Goal: Answer question/provide support

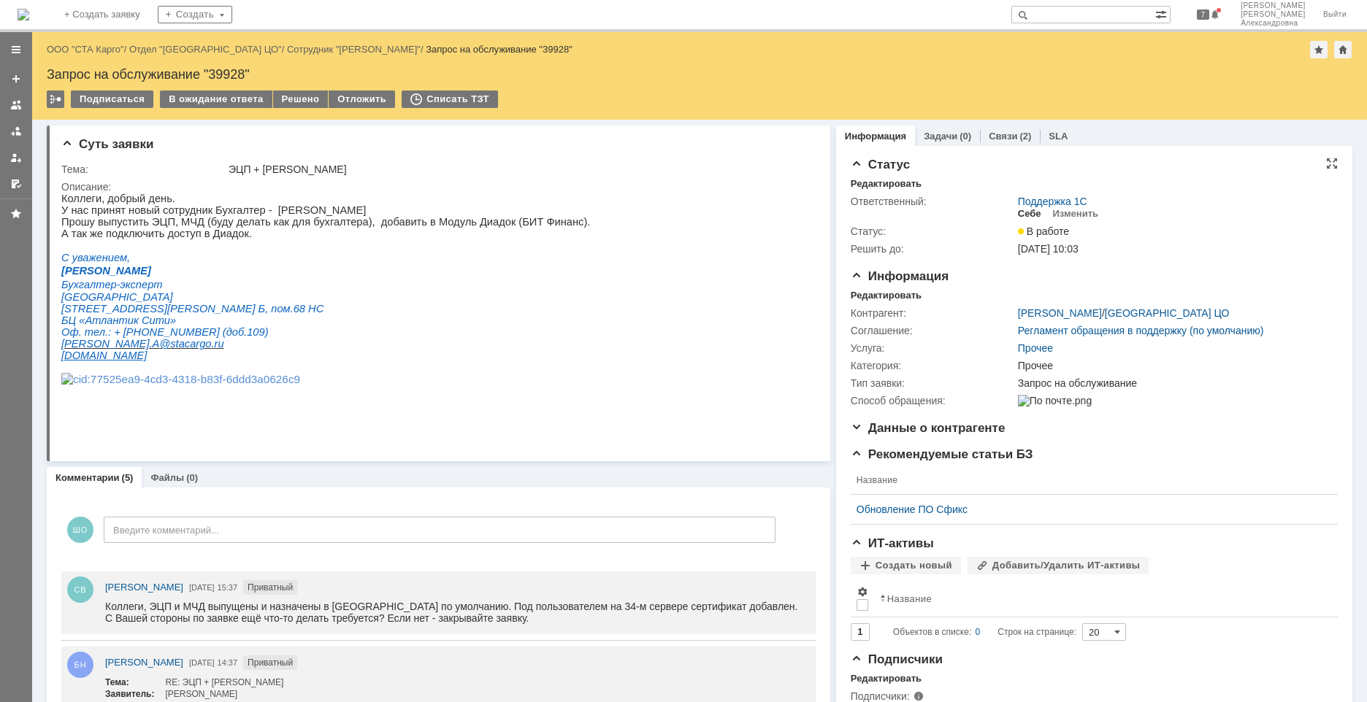
click at [962, 213] on div "Себе" at bounding box center [1029, 214] width 23 height 12
click at [237, 96] on div "В ожидание ответа" at bounding box center [216, 100] width 112 height 18
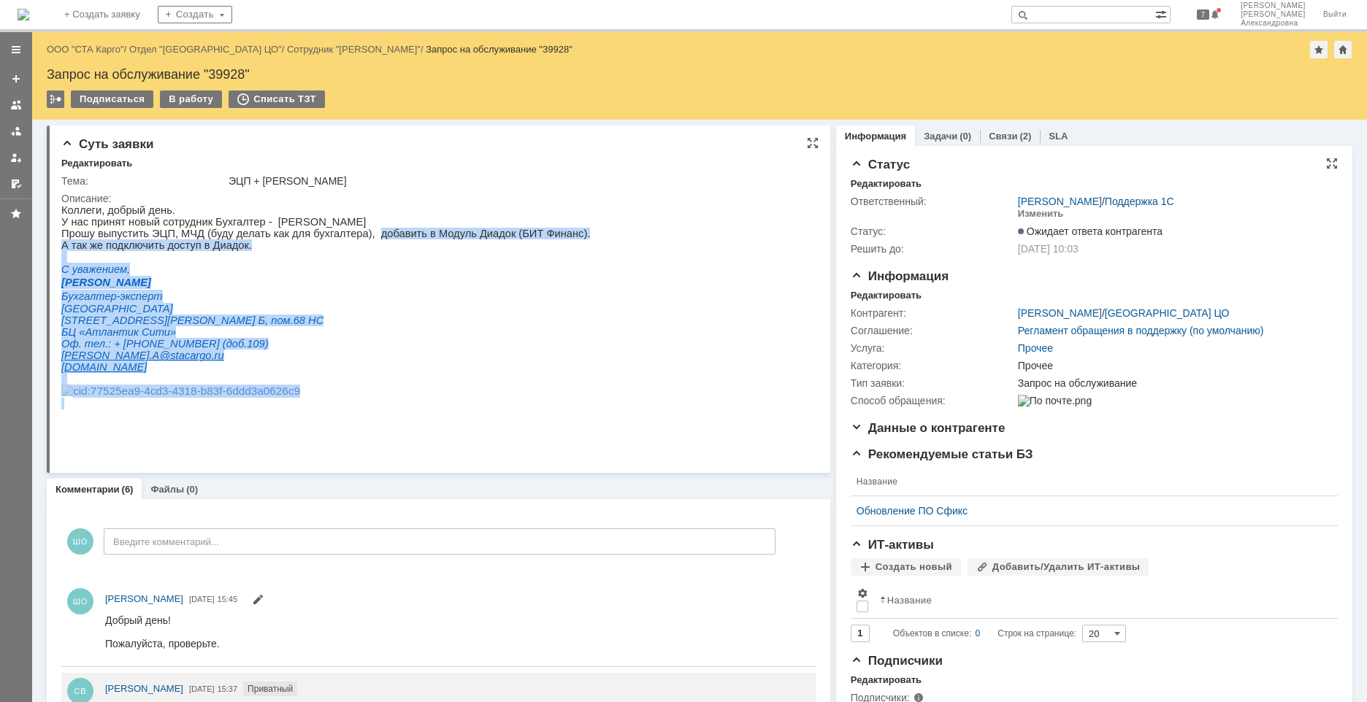
drag, startPoint x: 350, startPoint y: 237, endPoint x: 540, endPoint y: 241, distance: 189.1
click at [540, 241] on html "Коллеги, добрый день. У нас принят новый сотрудник Бухгалтер - Барулина Наталья…" at bounding box center [432, 306] width 743 height 205
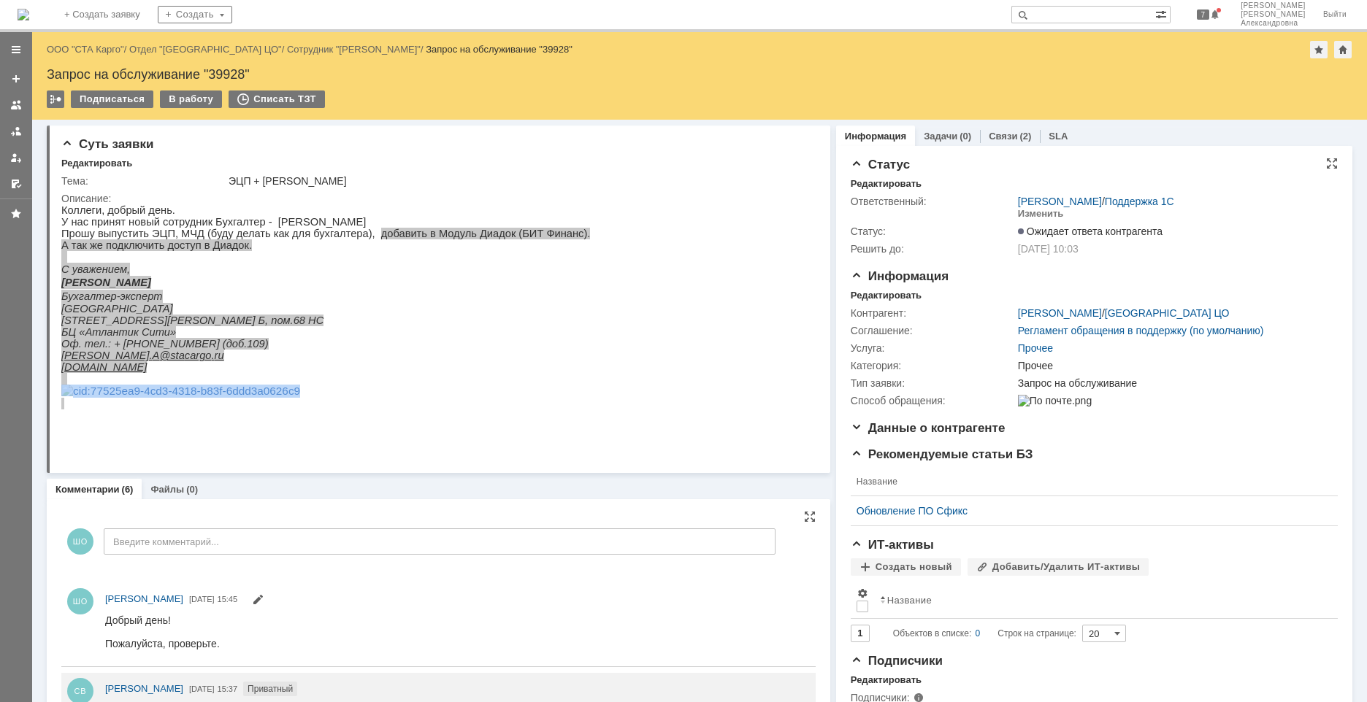
click at [258, 474] on html "Добрый день! Пожалуйста, проверьте." at bounding box center [453, 631] width 697 height 35
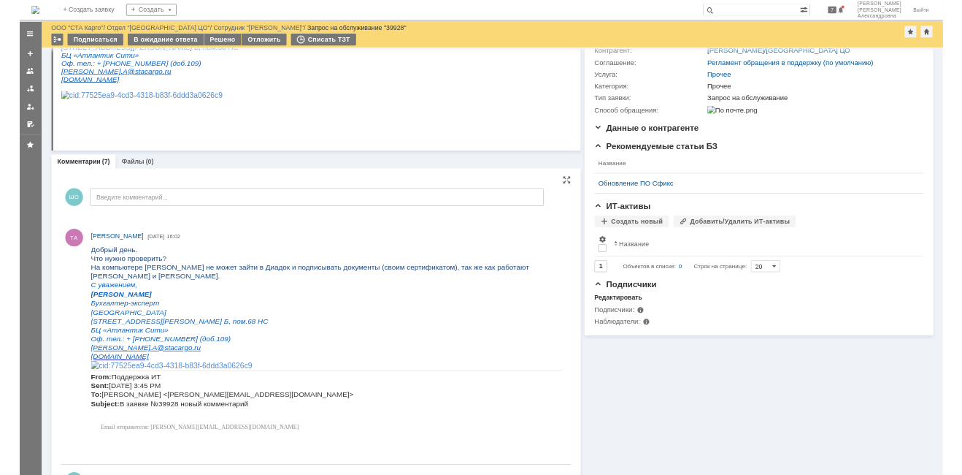
scroll to position [219, 0]
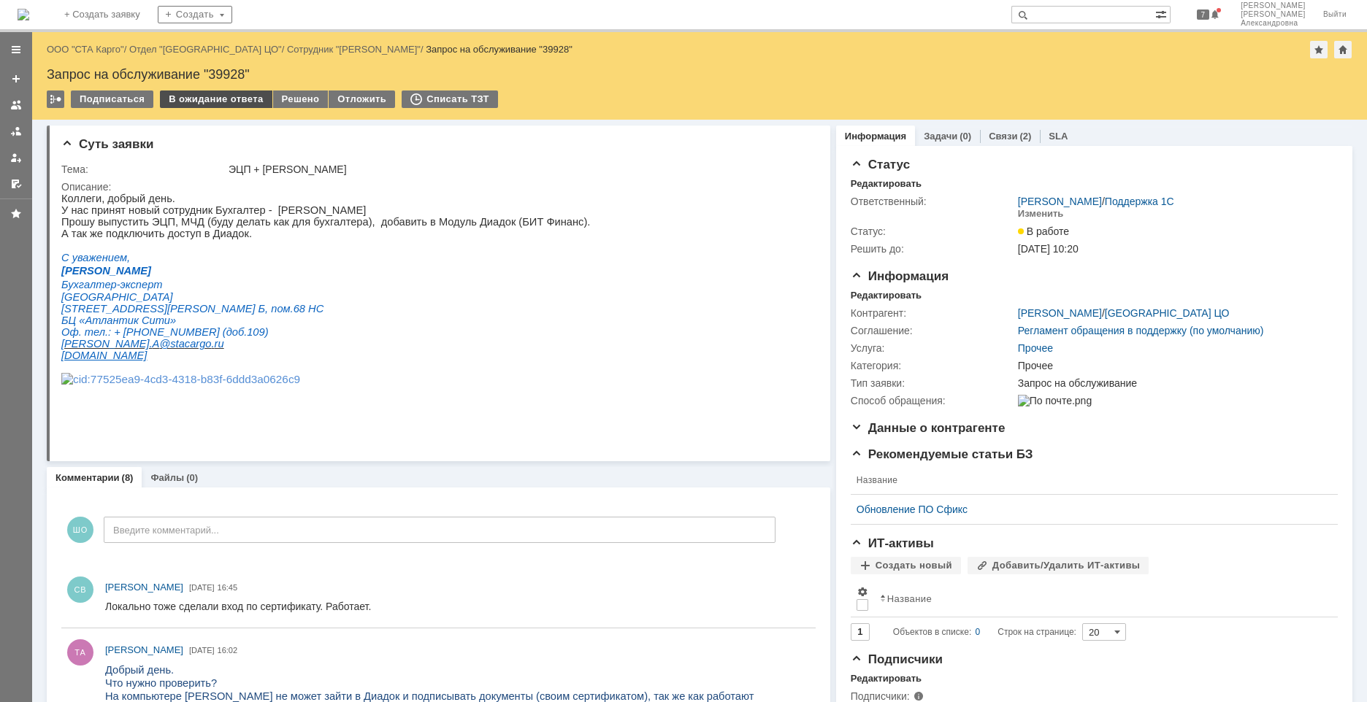
click at [223, 93] on div "В ожидание ответа" at bounding box center [216, 100] width 112 height 18
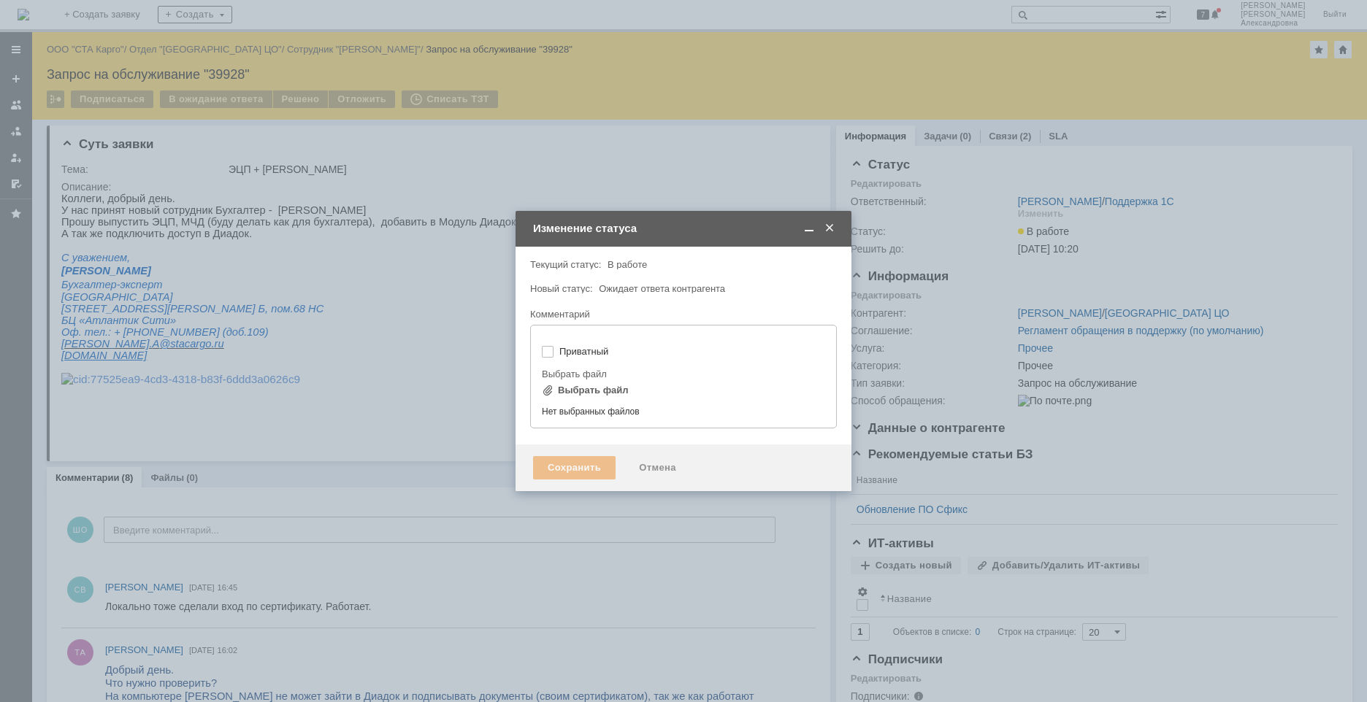
type input "[не указано]"
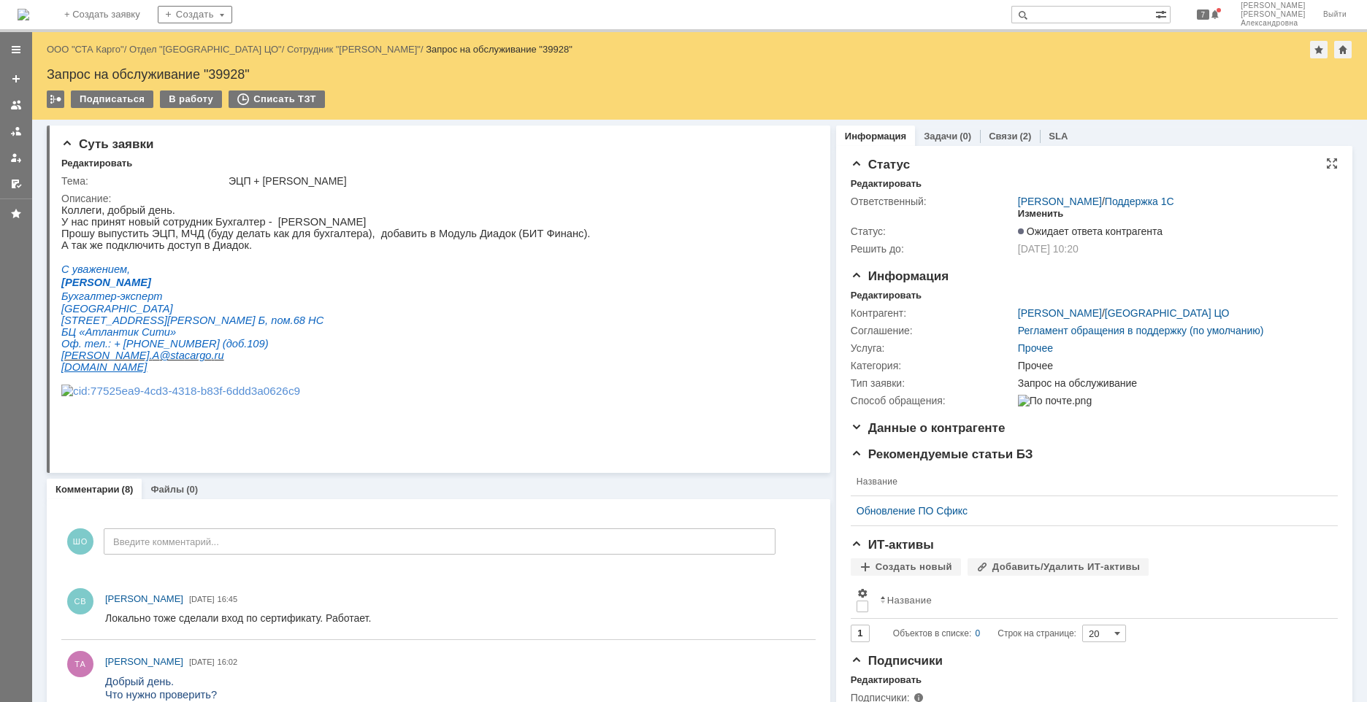
click at [962, 209] on div "Изменить" at bounding box center [1041, 214] width 46 height 12
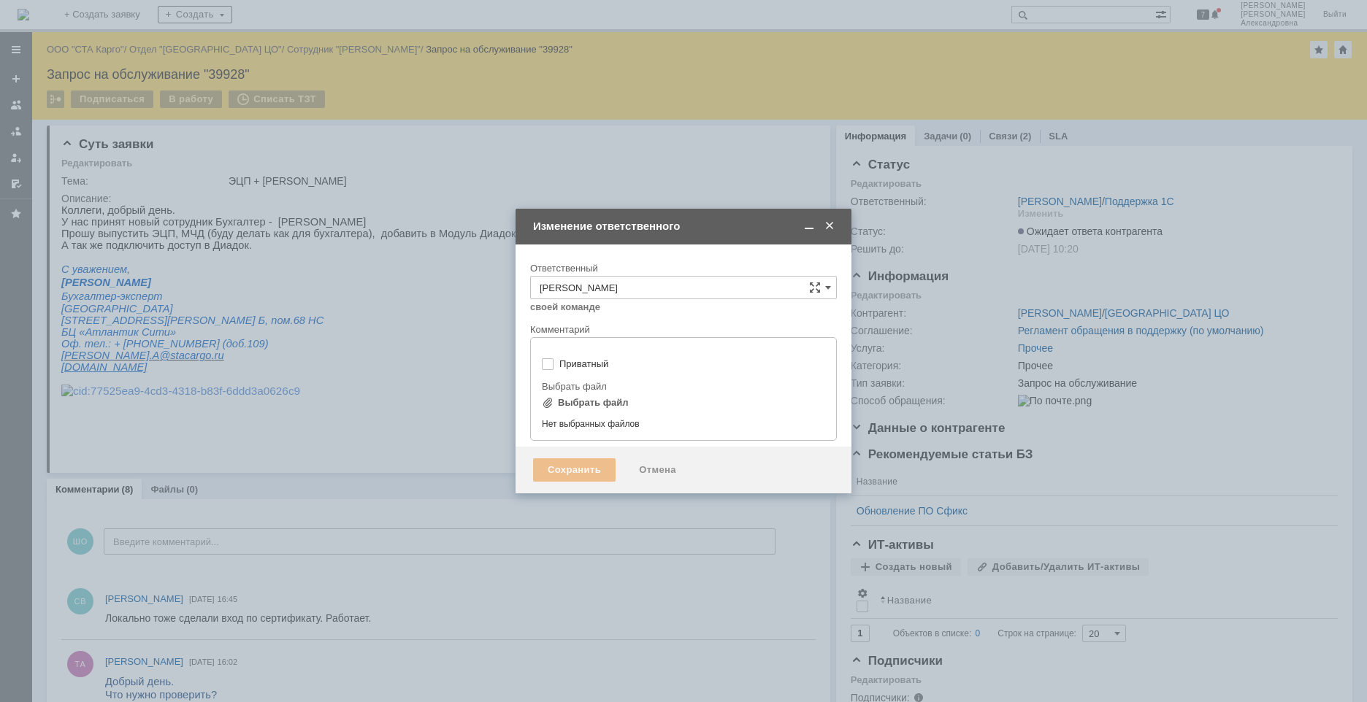
type input "[не указано]"
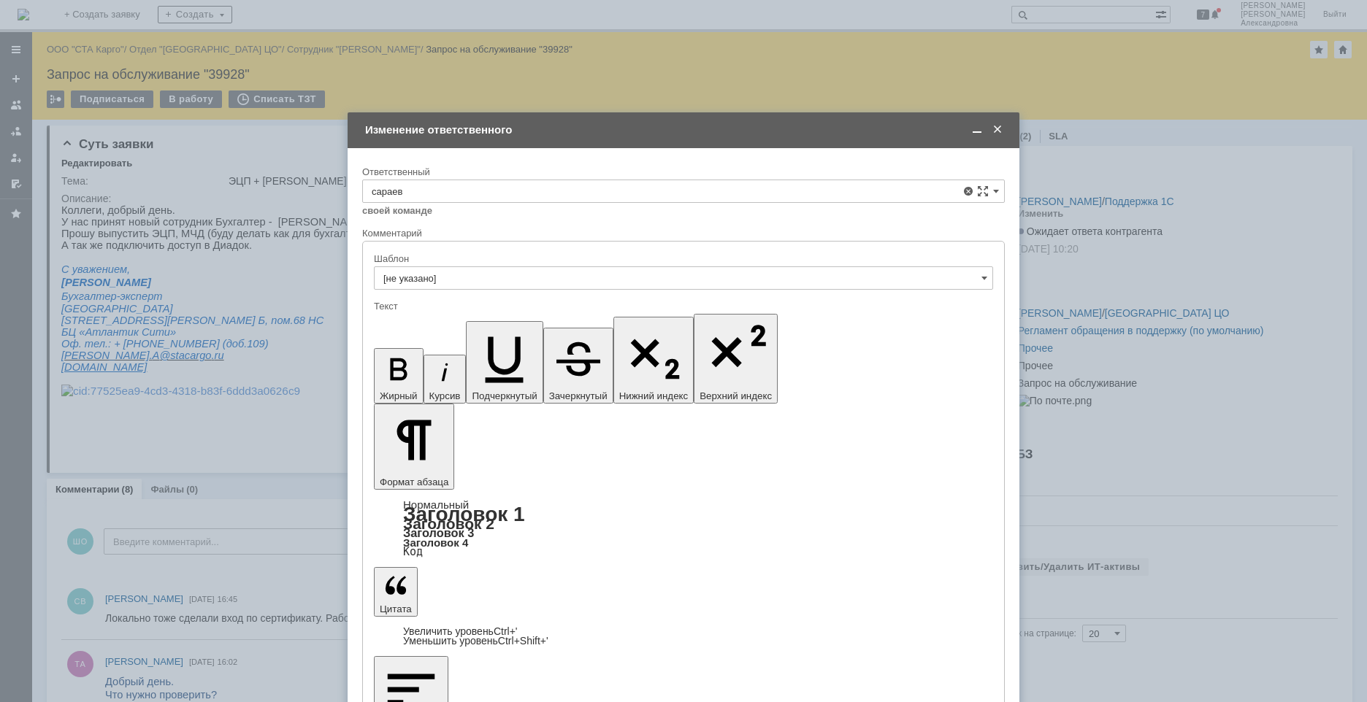
click at [448, 294] on span "[PERSON_NAME]" at bounding box center [684, 298] width 624 height 12
type input "Сараев Валентин"
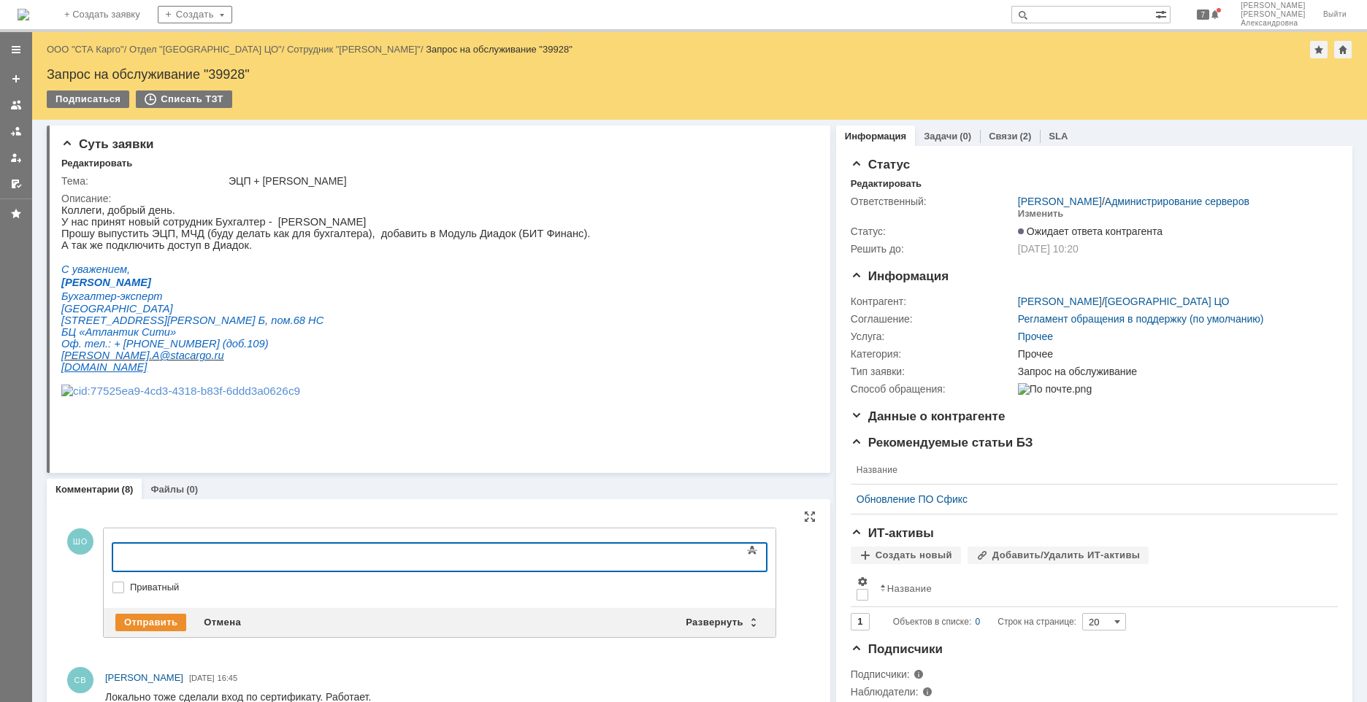
click at [139, 474] on div at bounding box center [439, 577] width 654 height 10
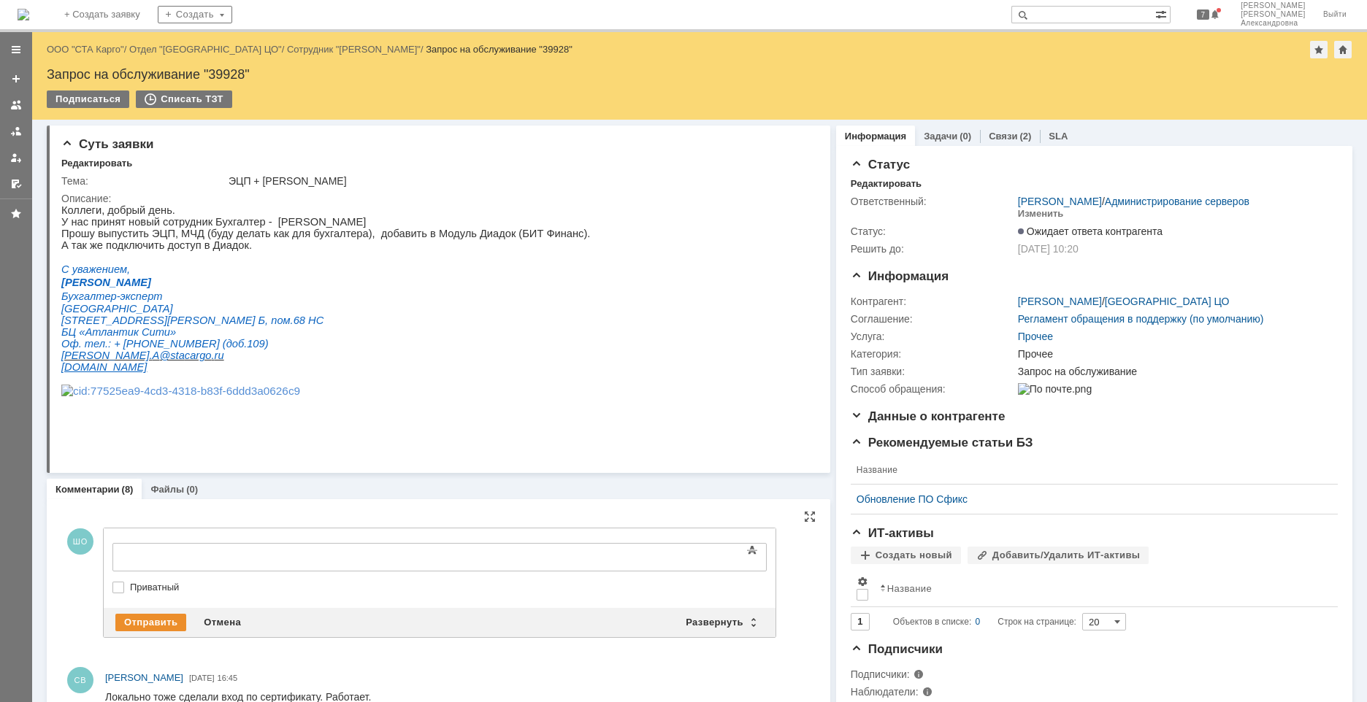
click at [130, 474] on label "Приватный" at bounding box center [447, 588] width 634 height 12
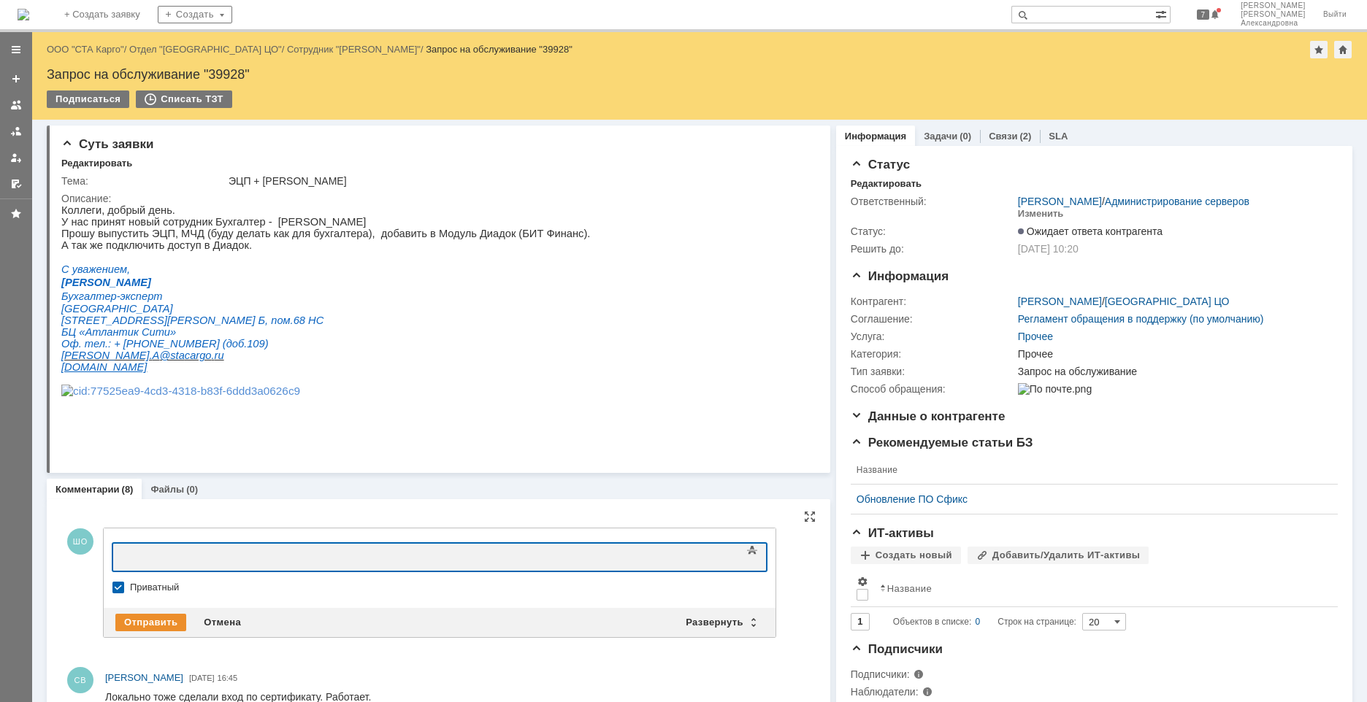
click at [191, 474] on div at bounding box center [231, 556] width 207 height 12
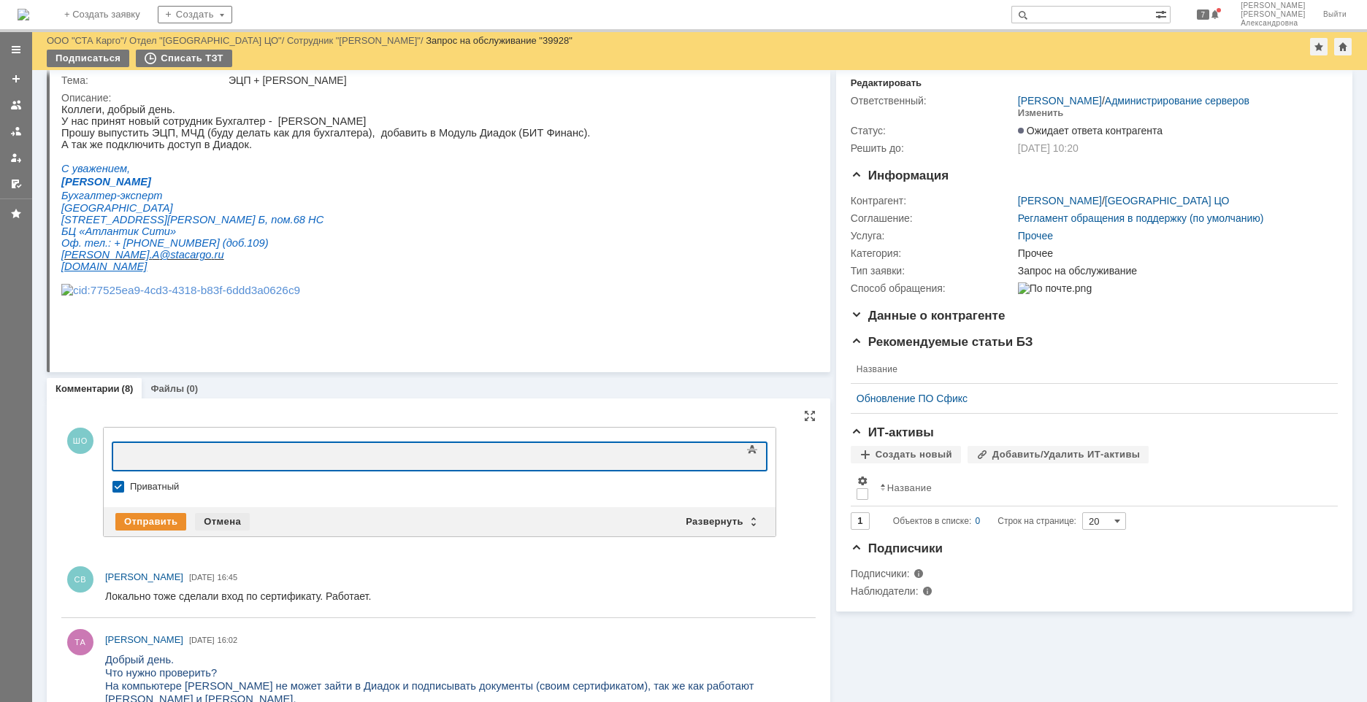
scroll to position [73, 0]
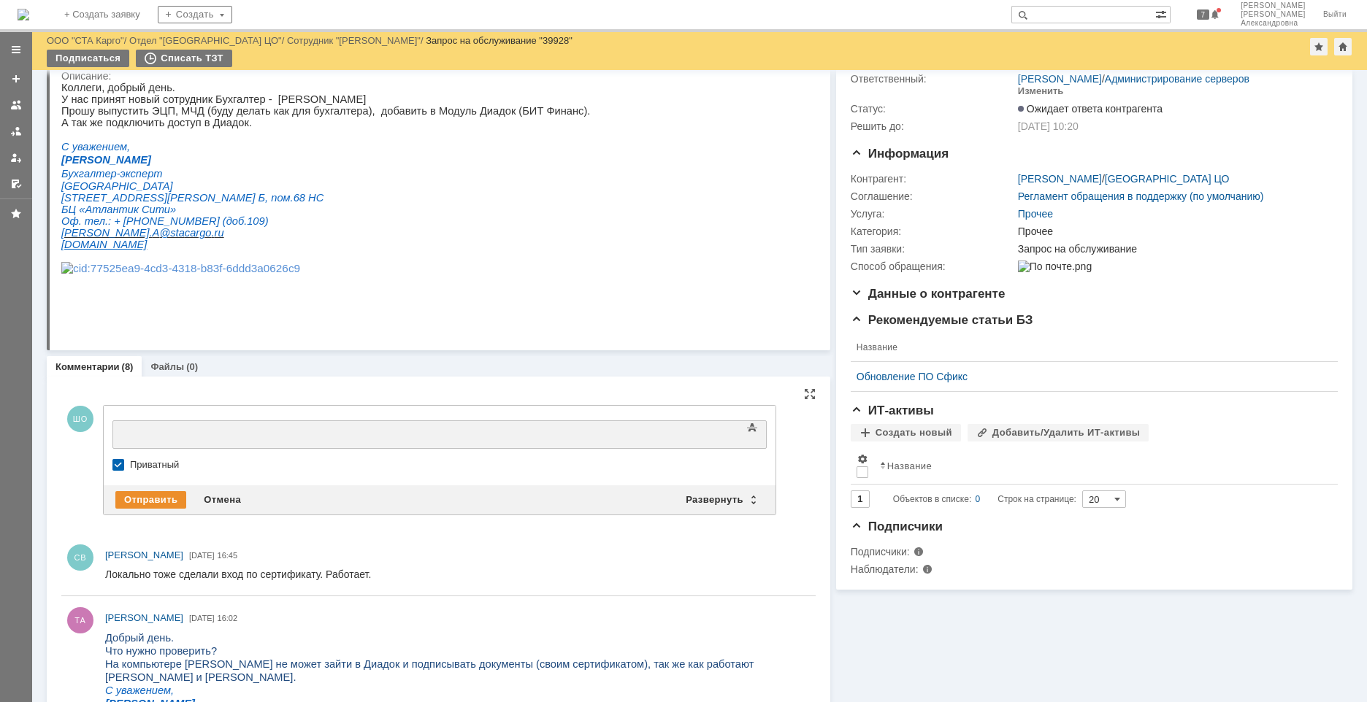
drag, startPoint x: 121, startPoint y: 466, endPoint x: 145, endPoint y: 466, distance: 24.1
click at [130, 465] on label "Приватный" at bounding box center [447, 465] width 634 height 12
checkbox input "false"
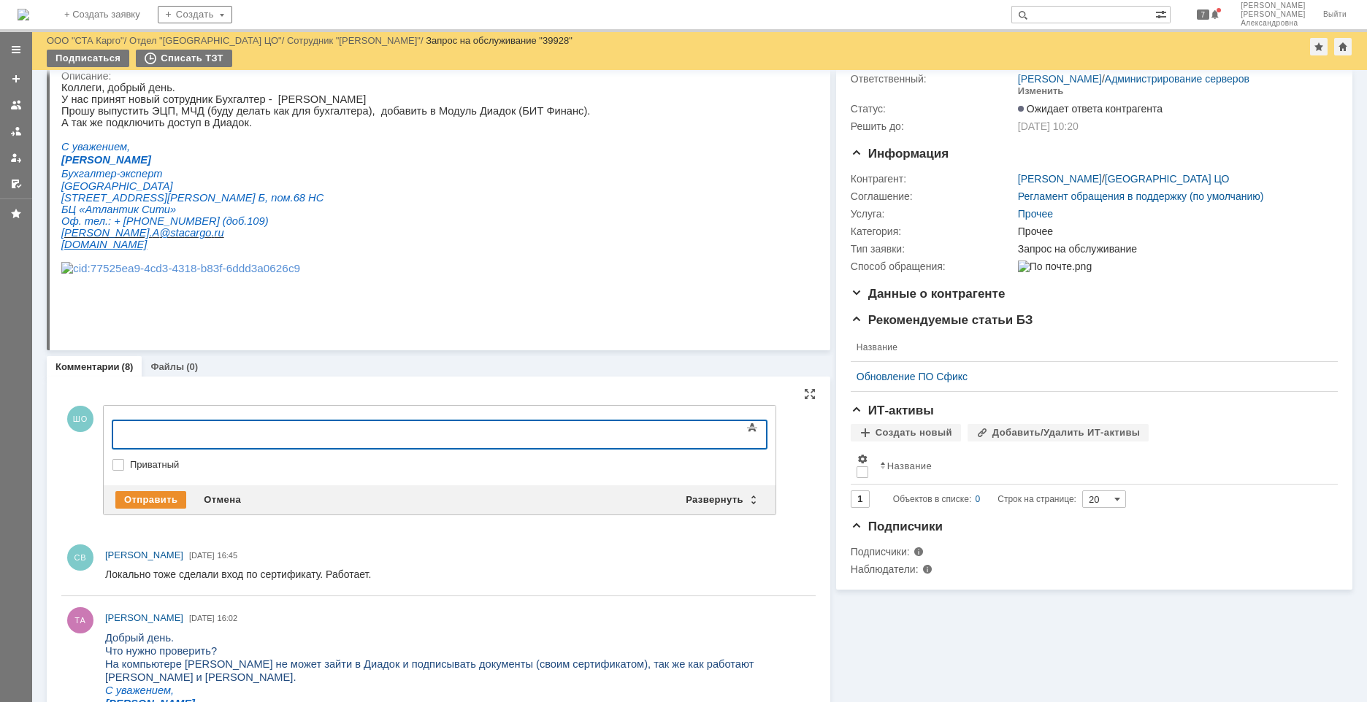
click at [172, 440] on body at bounding box center [231, 433] width 219 height 25
click at [335, 432] on div "Перезайдите, пожалуйста, в базу и проверьте." at bounding box center [231, 438] width 207 height 23
click at [335, 436] on div "Перезайдите, пожалуйста, в базу и проверьте." at bounding box center [231, 438] width 207 height 23
click at [341, 440] on body "Перезайдите, пожалуйста, в базу и проверьте." at bounding box center [231, 438] width 219 height 35
drag, startPoint x: 371, startPoint y: 433, endPoint x: 102, endPoint y: 429, distance: 268.7
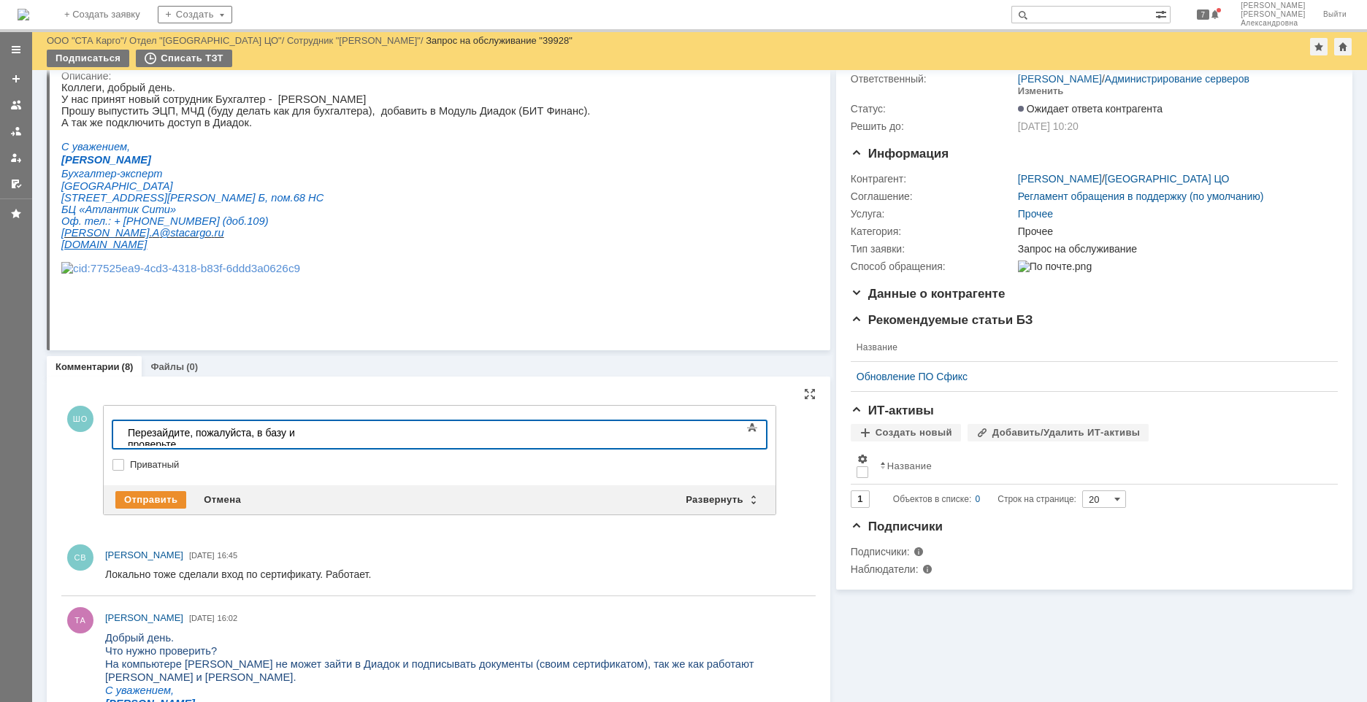
click at [122, 429] on html "Перезайдите, пожалуйста, в базу и проверьте." at bounding box center [231, 438] width 219 height 35
click at [237, 474] on div "Отмена" at bounding box center [222, 500] width 55 height 18
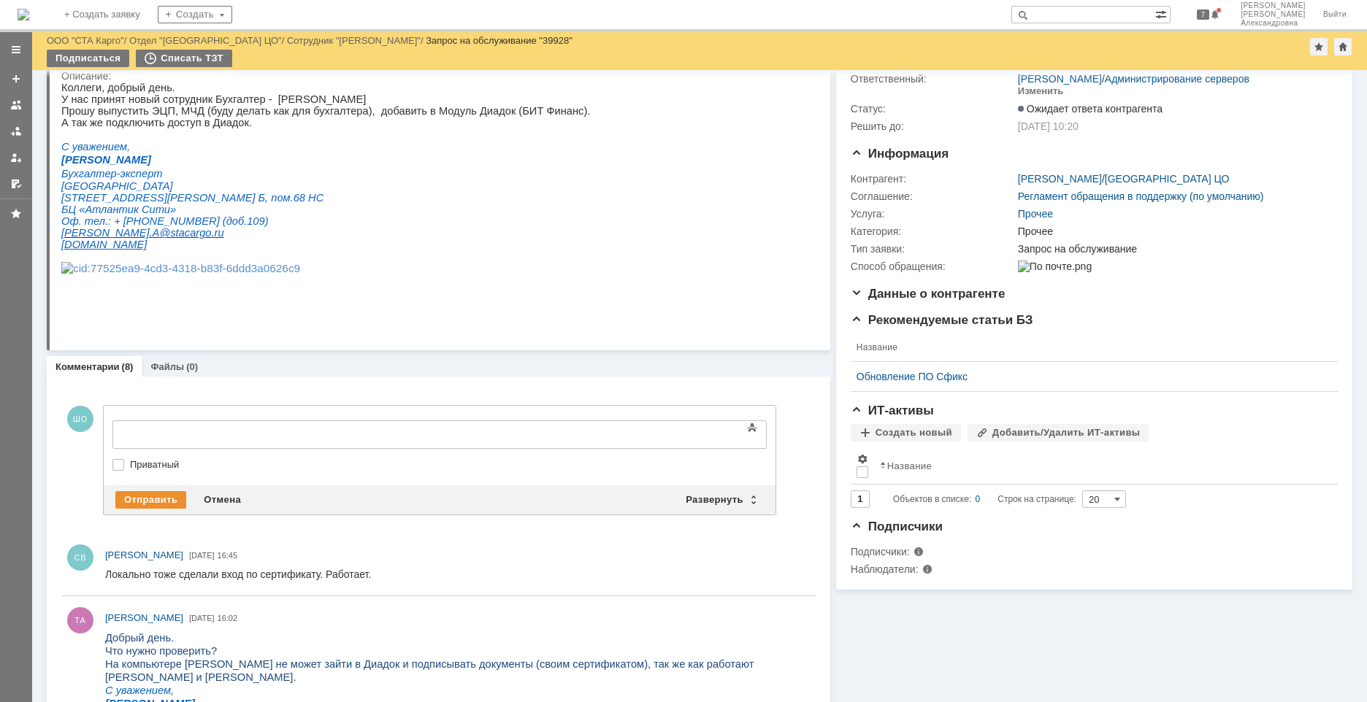
scroll to position [0, 0]
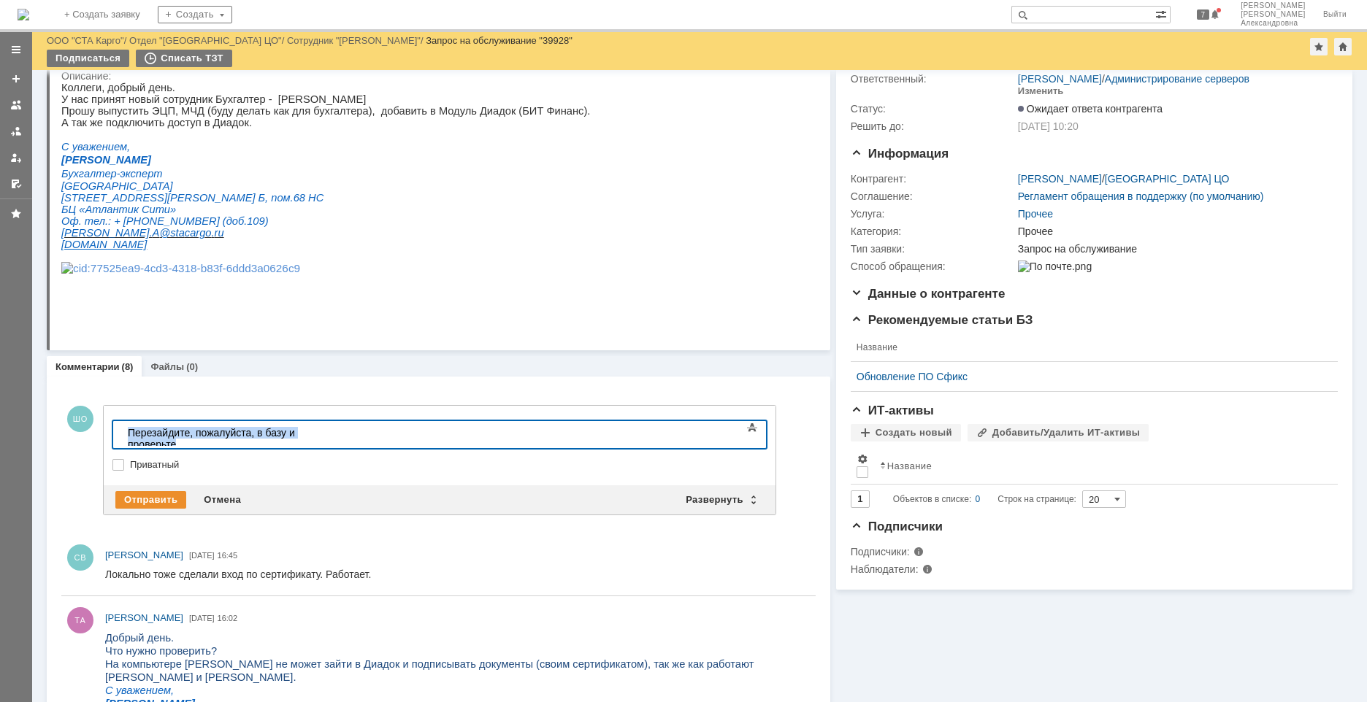
drag, startPoint x: 356, startPoint y: 437, endPoint x: -83, endPoint y: 408, distance: 439.0
click at [122, 421] on html "​Перезайдите, пожалуйста, в базу и проверьте" at bounding box center [231, 438] width 219 height 35
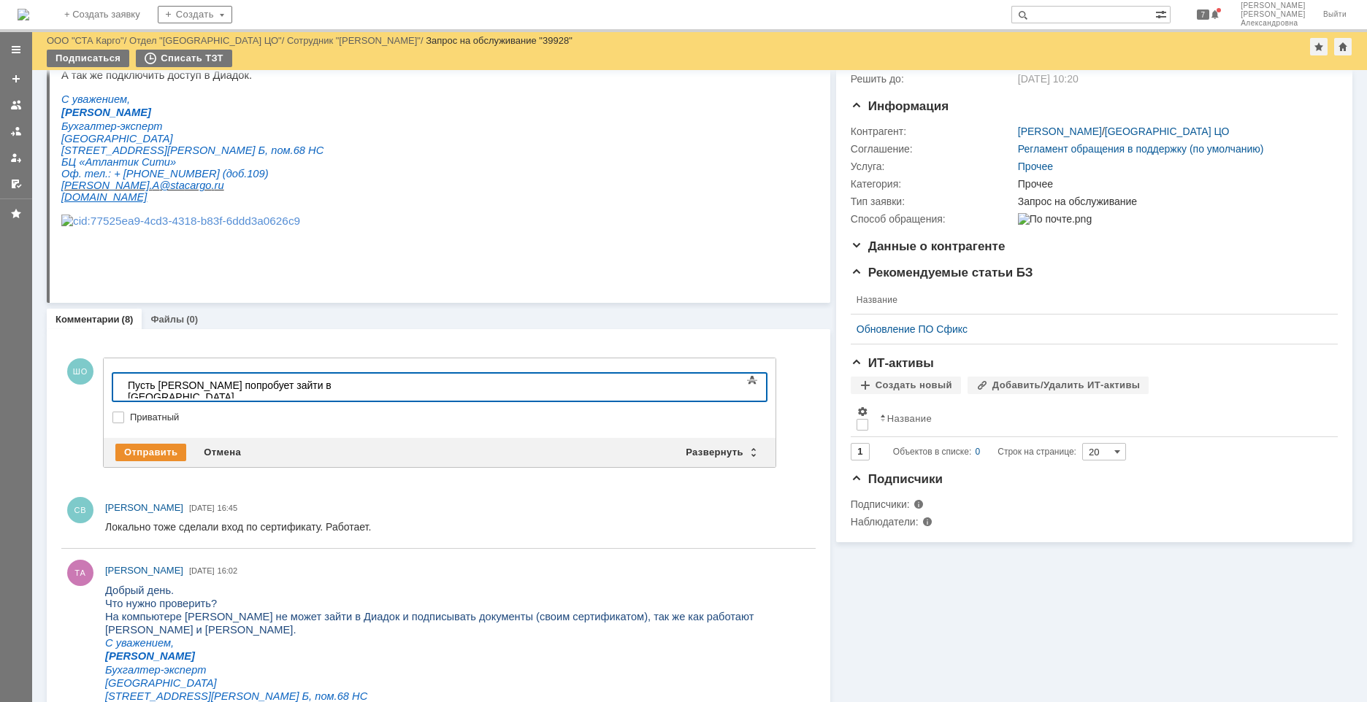
scroll to position [146, 0]
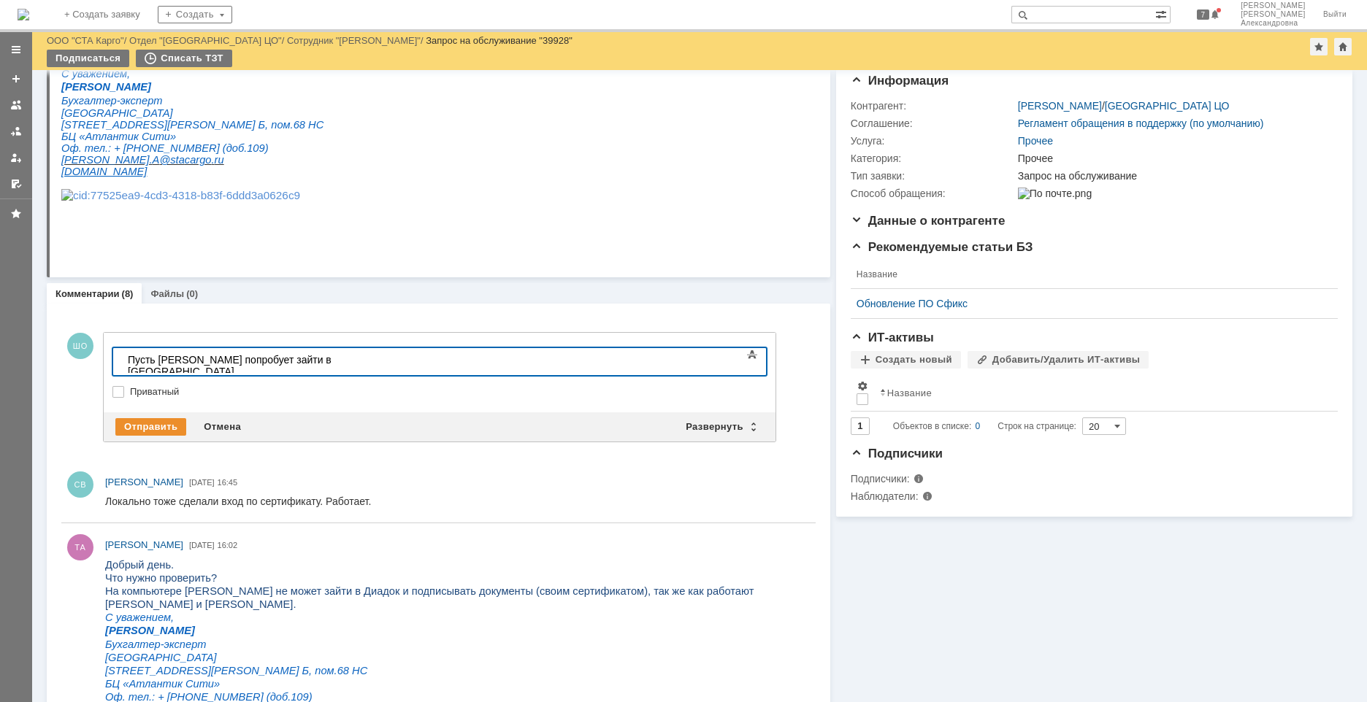
click at [341, 367] on body "Пусть Наталья попробует зайти в Диадок." at bounding box center [231, 365] width 219 height 35
click at [335, 365] on div "Пусть Наталья попробует зайти в Диадок. Если не получится, напишите, пожалуйста…" at bounding box center [231, 371] width 207 height 35
drag, startPoint x: 699, startPoint y: 364, endPoint x: 722, endPoint y: 364, distance: 23.4
click at [335, 364] on div "Пусть Наталья попробует зайти в Диадок. Если не получится, напишите, пожалуйста…" at bounding box center [231, 377] width 207 height 47
click at [330, 366] on body "Пусть Наталья попробует зайти в Диадок. Если не получится, напишите, пожалуйста…" at bounding box center [231, 377] width 219 height 58
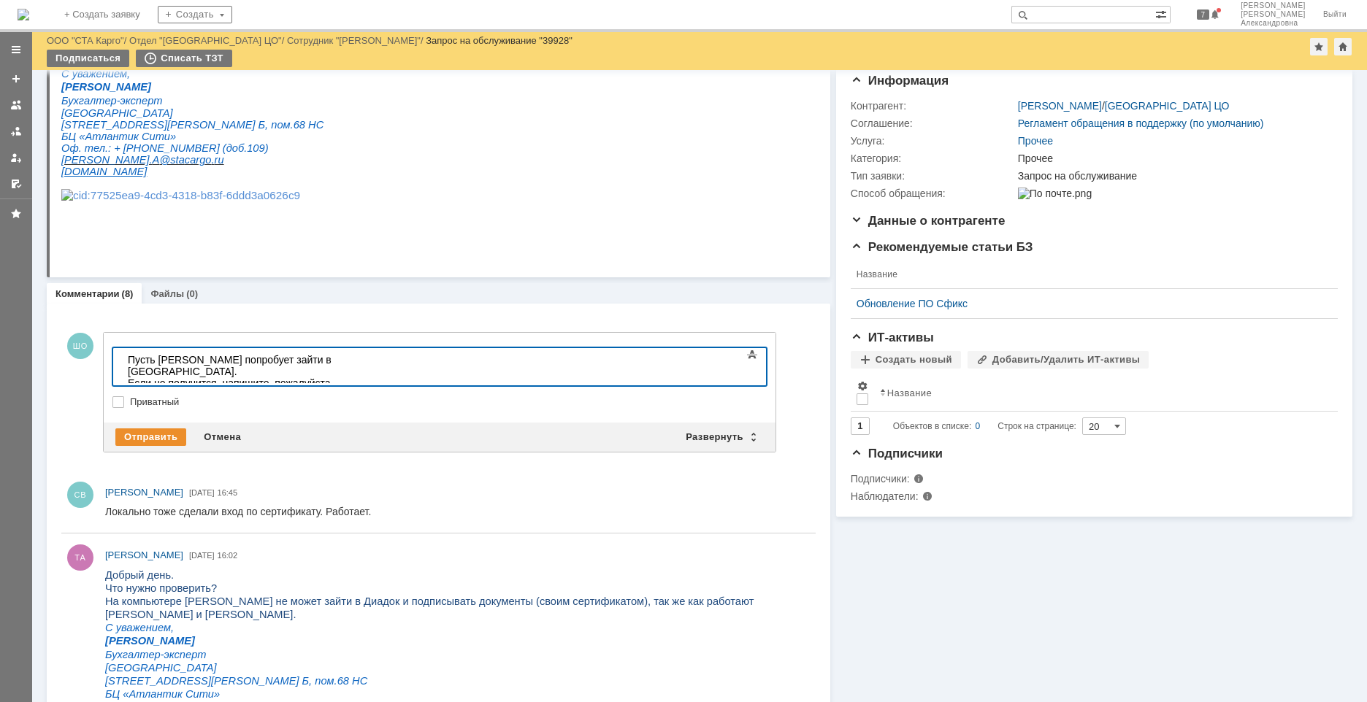
click at [335, 377] on div "Если не получится, напишите, пожалуйста, подробнее, как она туда заходит." at bounding box center [231, 388] width 207 height 23
click at [167, 431] on div "Отправить" at bounding box center [150, 438] width 71 height 18
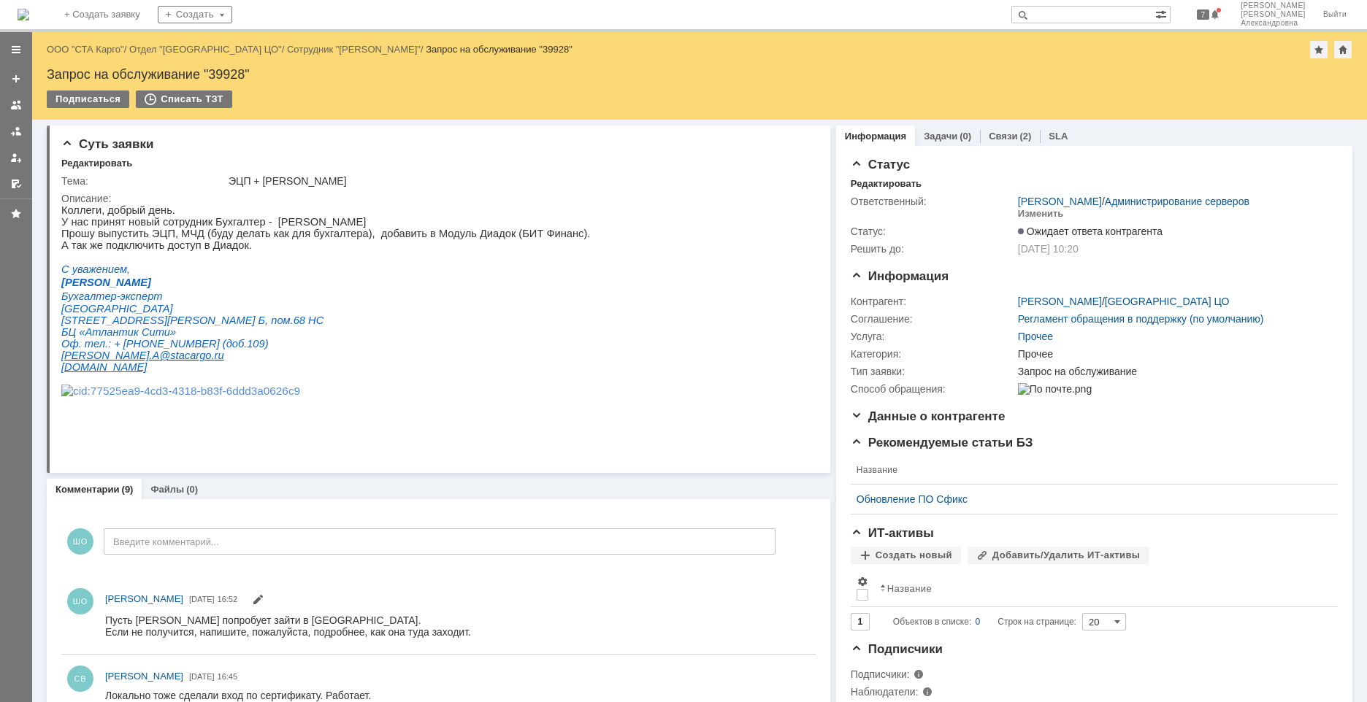
scroll to position [0, 0]
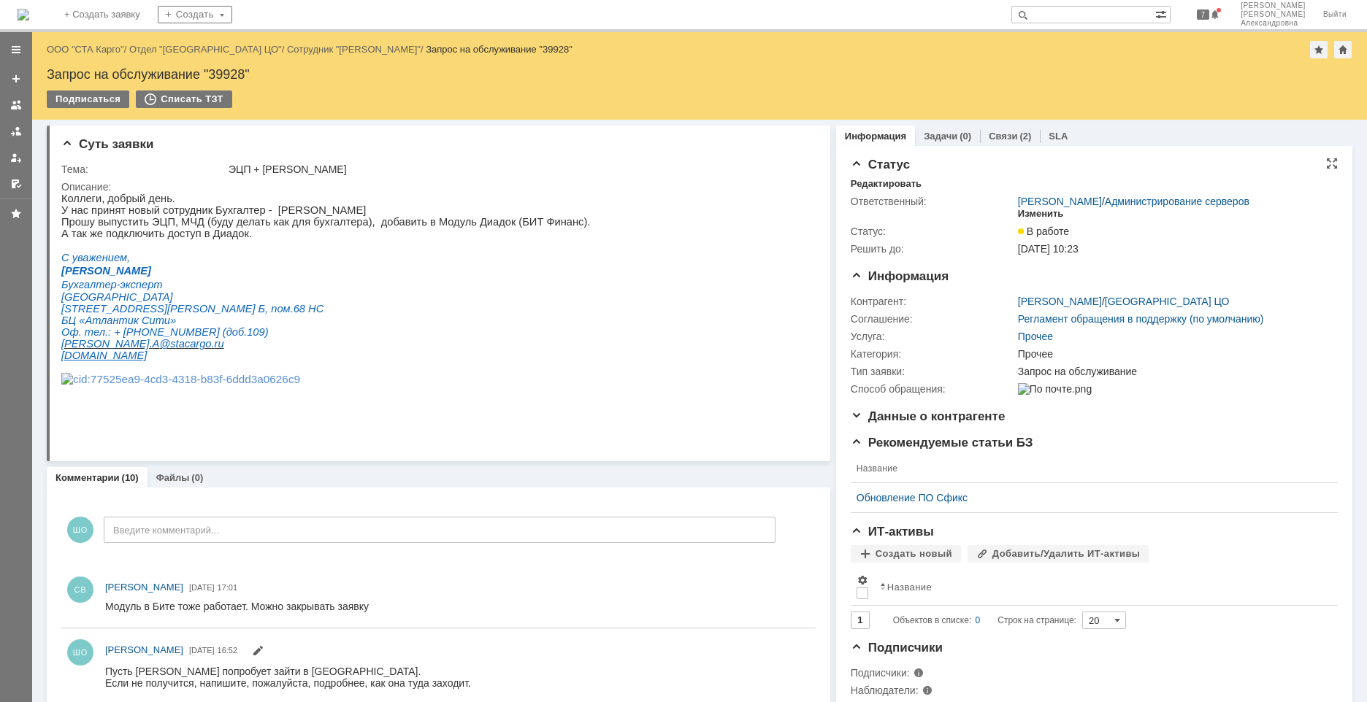
click at [1020, 215] on div "Изменить" at bounding box center [1041, 214] width 46 height 12
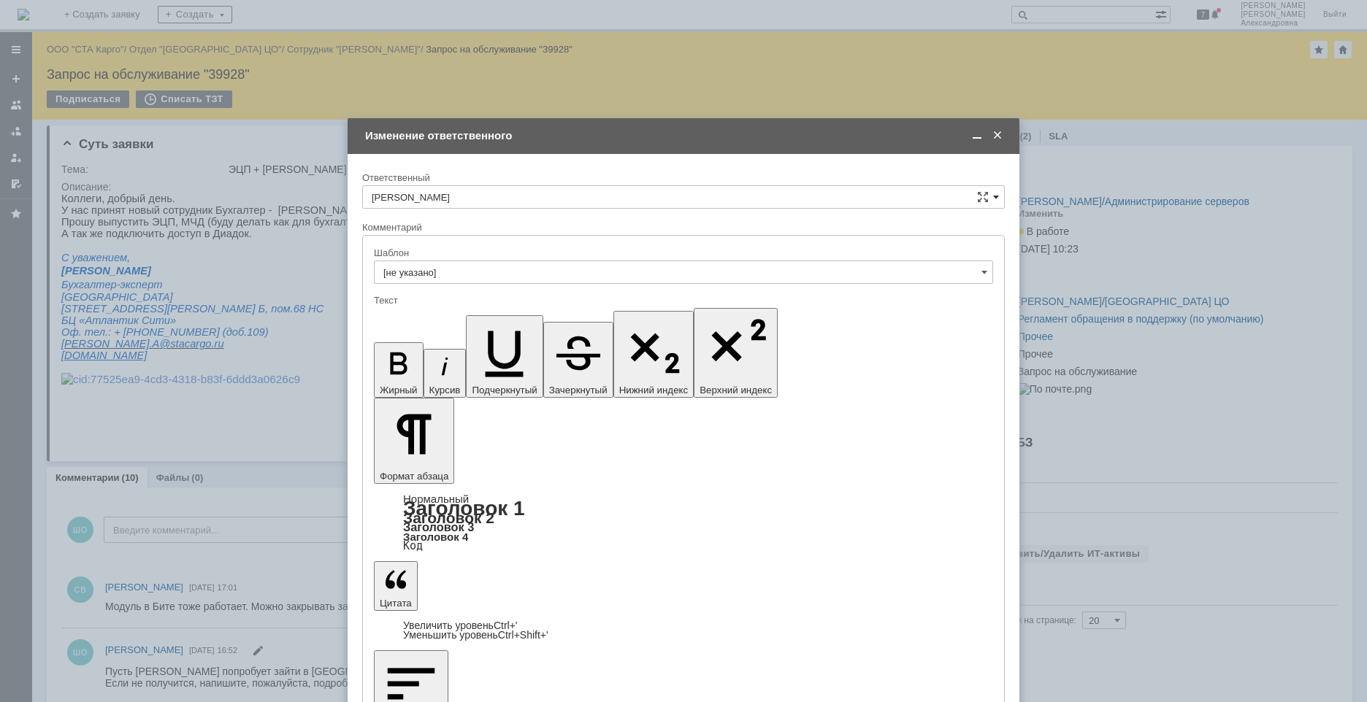
click at [996, 199] on span at bounding box center [996, 197] width 6 height 12
click at [565, 264] on div "Швецова Ольга Александровна" at bounding box center [683, 272] width 641 height 23
type input "Швецова Ольга Александровна"
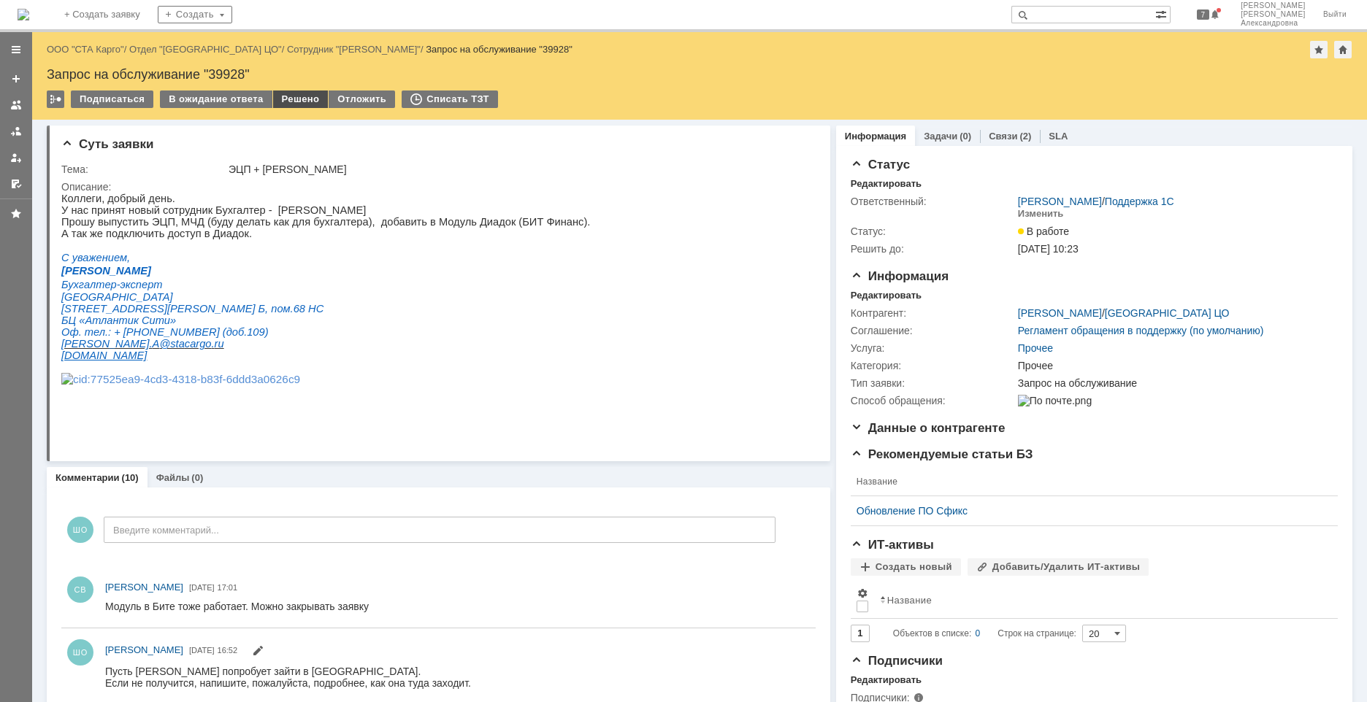
click at [290, 97] on div "Решено" at bounding box center [300, 100] width 55 height 18
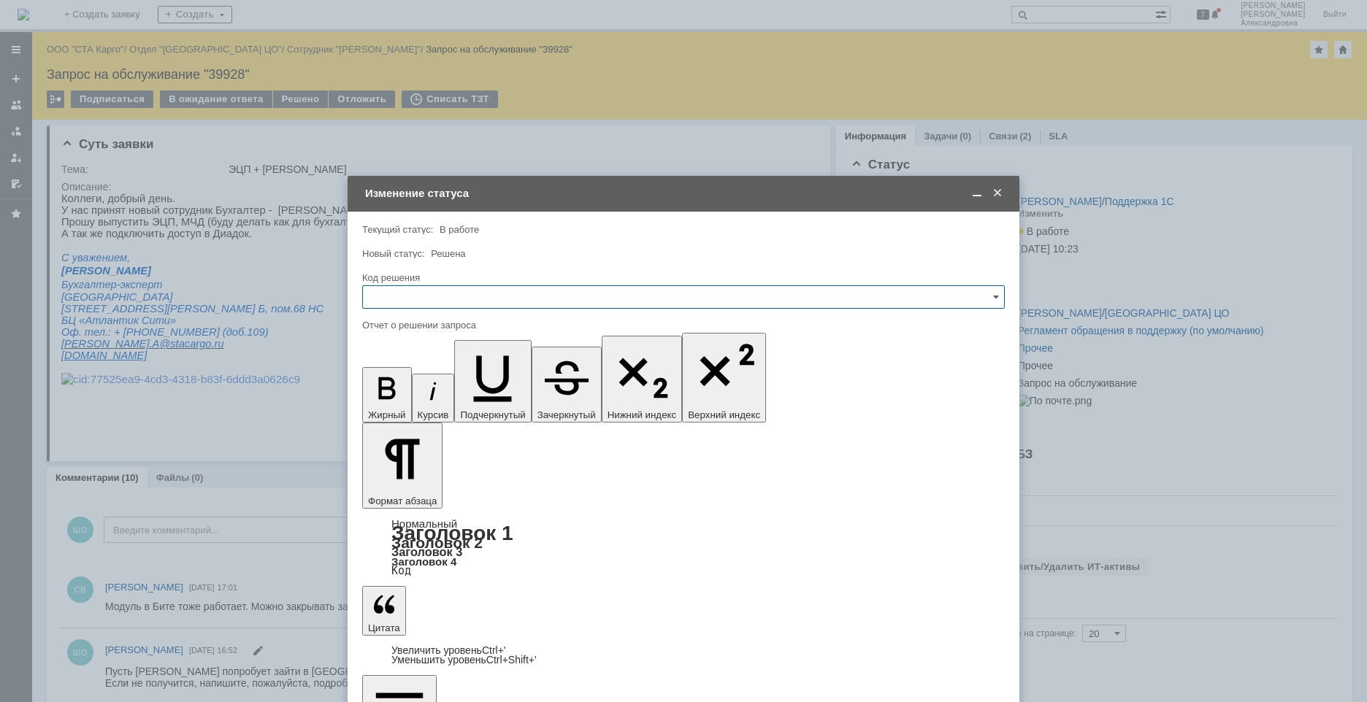
click at [399, 306] on input "text" at bounding box center [683, 296] width 642 height 23
click at [408, 496] on span "Решено" at bounding box center [684, 493] width 624 height 12
type input "Решено"
